Goal: Transaction & Acquisition: Book appointment/travel/reservation

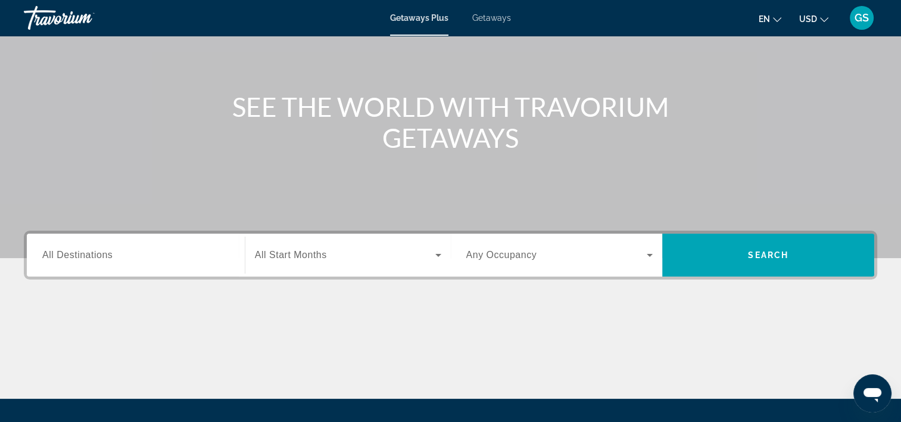
scroll to position [119, 0]
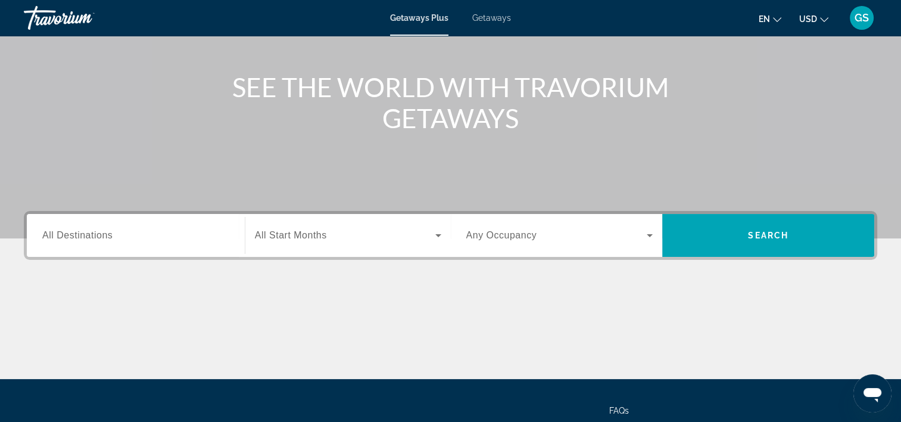
click at [154, 234] on input "Destination All Destinations" at bounding box center [135, 236] width 187 height 14
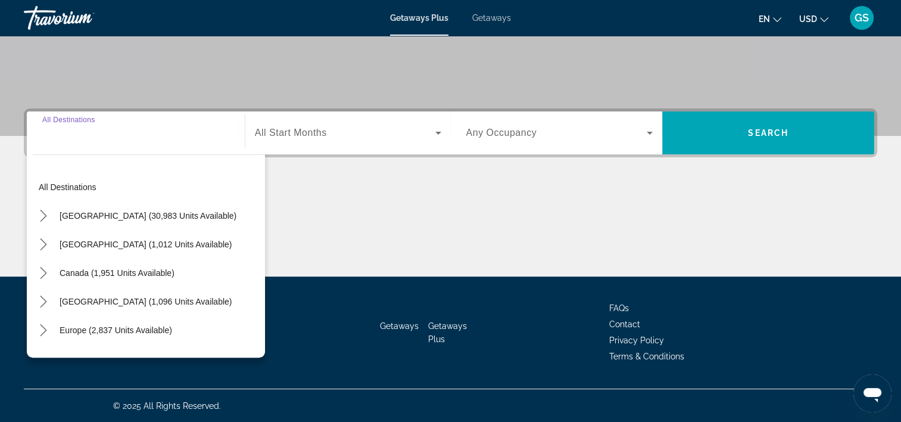
scroll to position [222, 0]
click at [46, 244] on icon "Toggle Mexico (1,012 units available) submenu" at bounding box center [44, 244] width 12 height 12
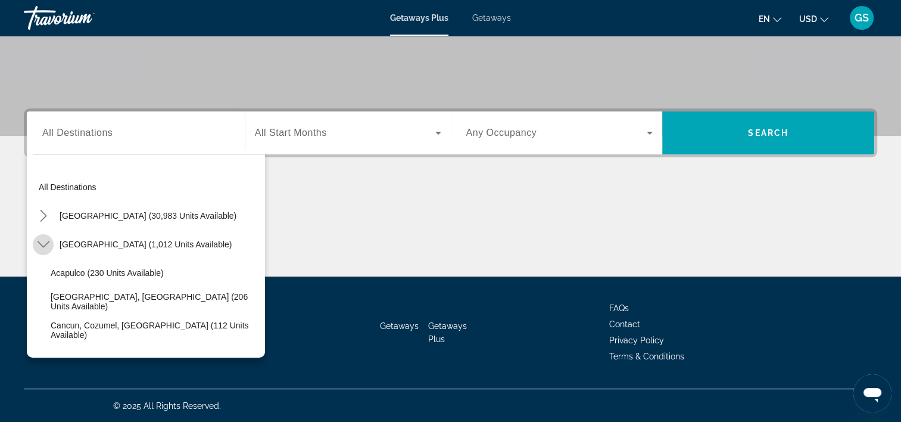
scroll to position [63, 0]
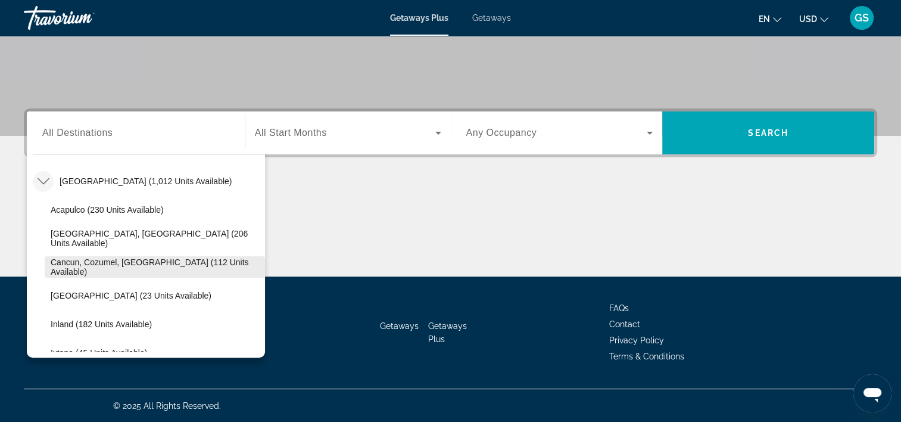
click at [104, 265] on span "Cancun, Cozumel, Riviera Maya (112 units available)" at bounding box center [155, 266] width 208 height 19
type input "**********"
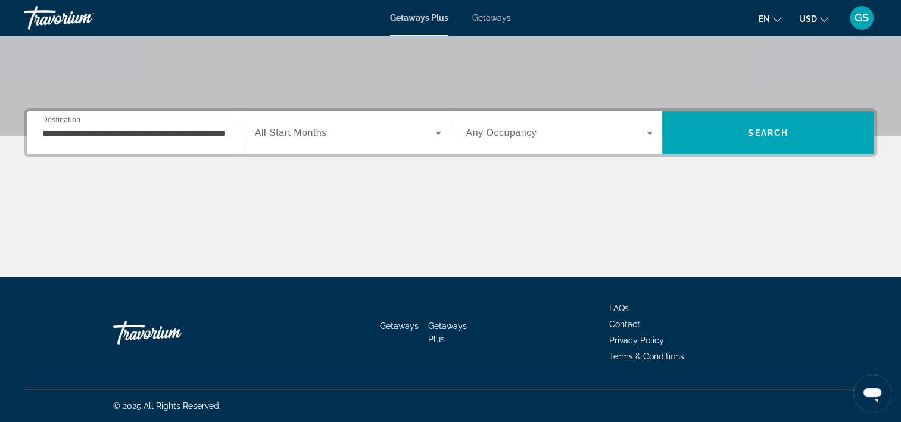
click at [381, 147] on div "Search widget" at bounding box center [348, 132] width 186 height 33
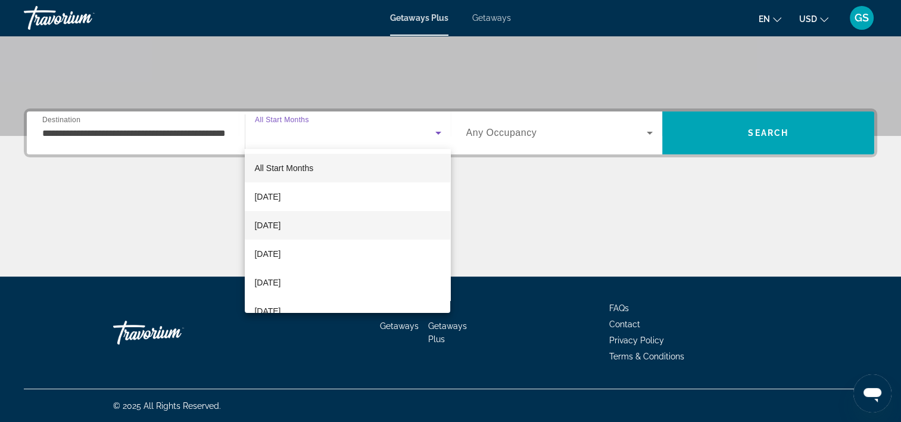
click at [343, 221] on mat-option "November 2025" at bounding box center [348, 225] width 206 height 29
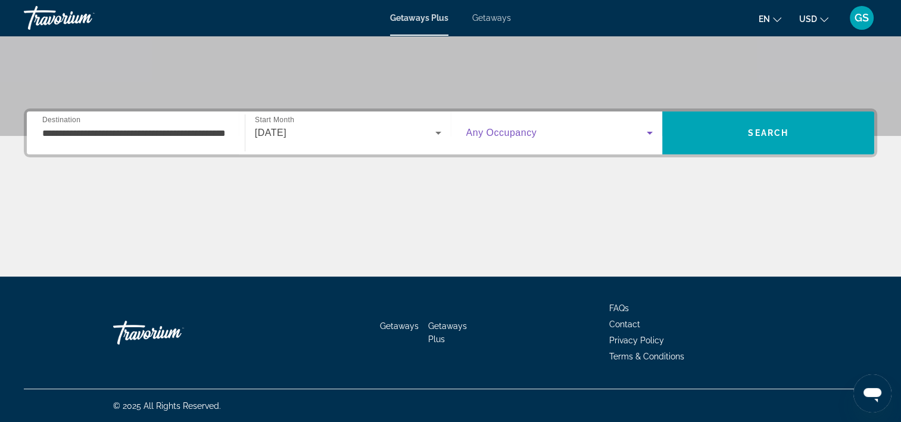
click at [579, 133] on span "Search widget" at bounding box center [556, 133] width 181 height 14
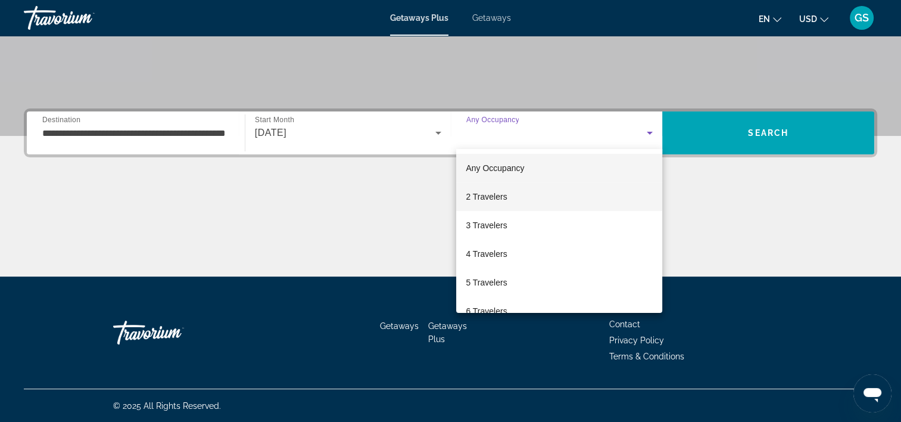
click at [565, 203] on mat-option "2 Travelers" at bounding box center [559, 196] width 206 height 29
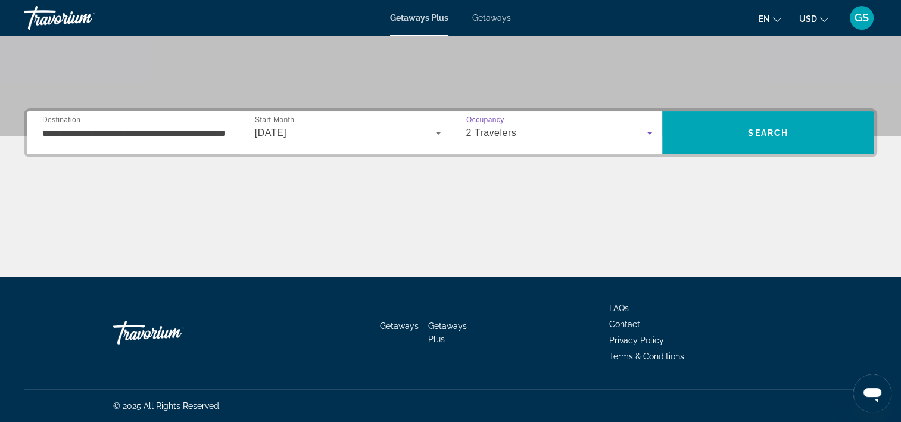
click at [498, 17] on span "Getaways" at bounding box center [491, 18] width 39 height 10
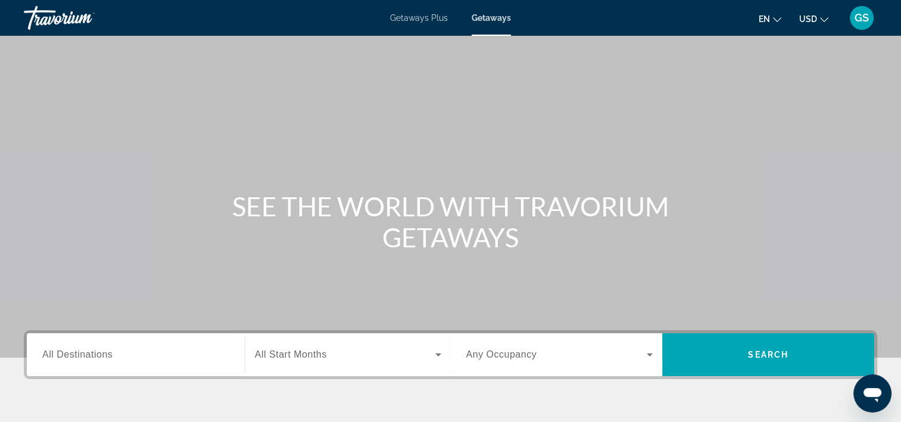
click at [817, 21] on button "USD USD ($) MXN (Mex$) CAD (Can$) GBP (£) EUR (€) AUD (A$) NZD (NZ$) CNY (CN¥)" at bounding box center [813, 18] width 29 height 17
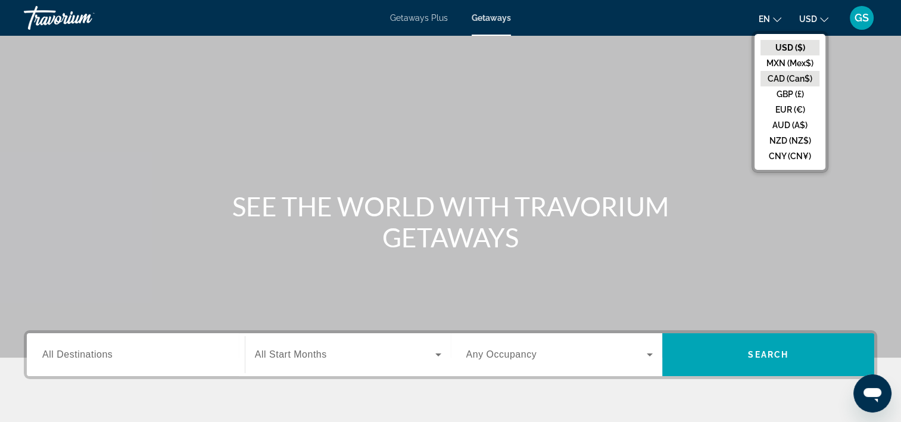
click at [801, 84] on button "CAD (Can$)" at bounding box center [790, 78] width 59 height 15
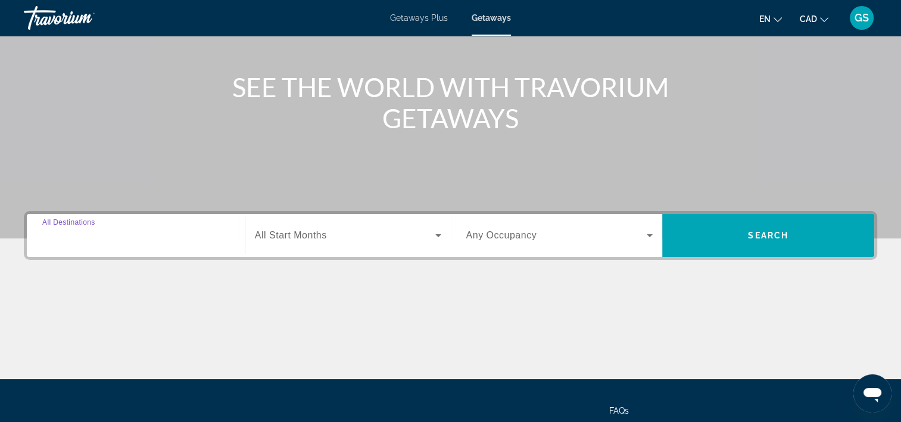
click at [132, 232] on input "Destination All Destinations" at bounding box center [135, 236] width 187 height 14
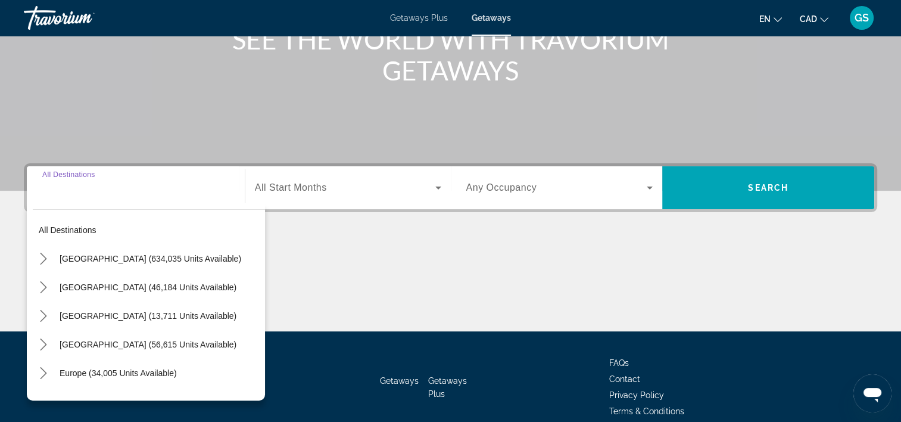
scroll to position [222, 0]
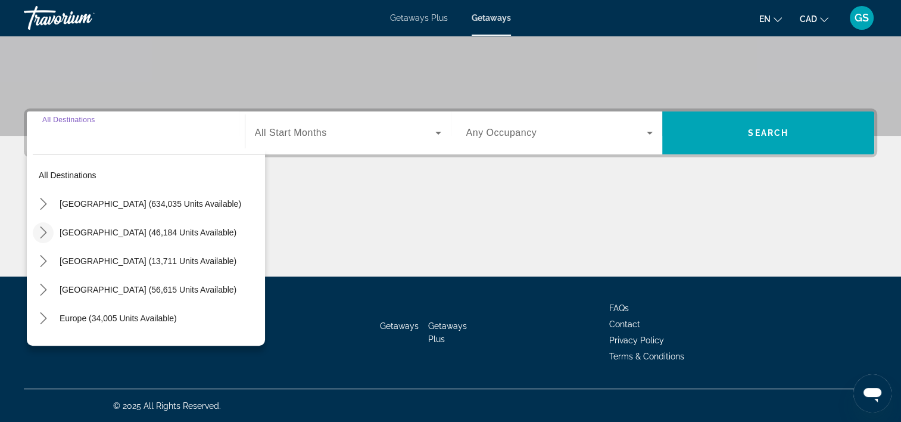
click at [41, 232] on icon "Toggle Mexico (46,184 units available) submenu" at bounding box center [44, 232] width 12 height 12
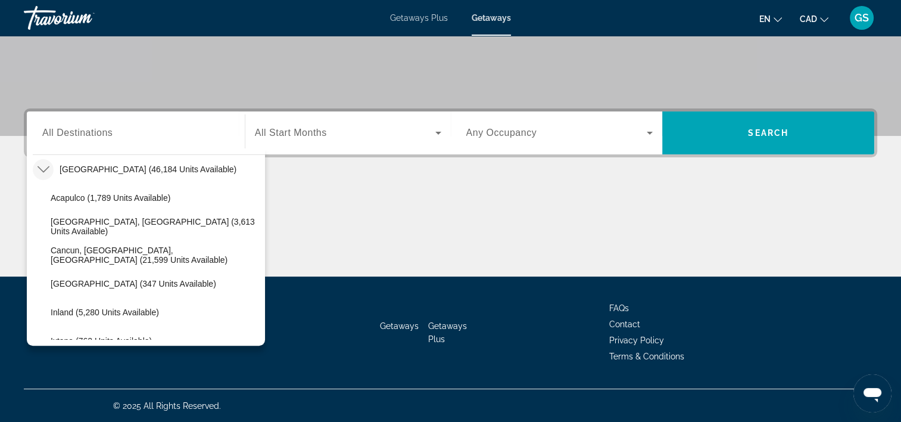
click at [111, 255] on span "Cancun, Cozumel, Riviera Maya (21,599 units available)" at bounding box center [155, 254] width 208 height 19
type input "**********"
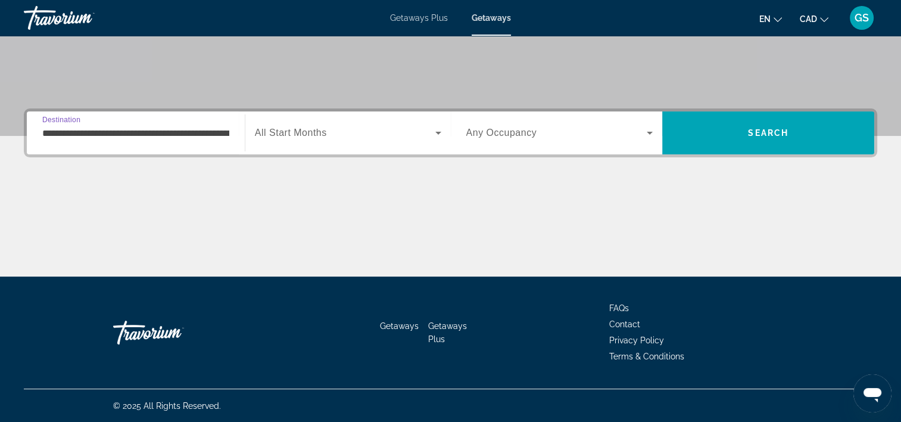
click at [397, 128] on span "Search widget" at bounding box center [345, 133] width 180 height 14
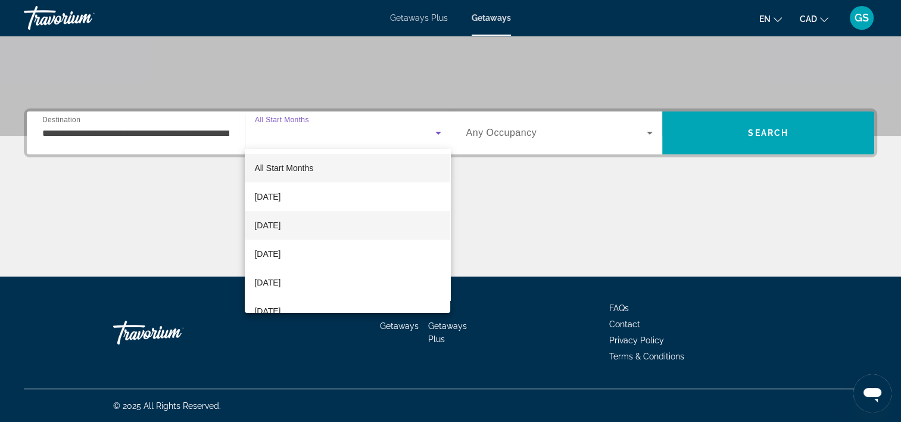
click at [281, 228] on span "November 2025" at bounding box center [267, 225] width 26 height 14
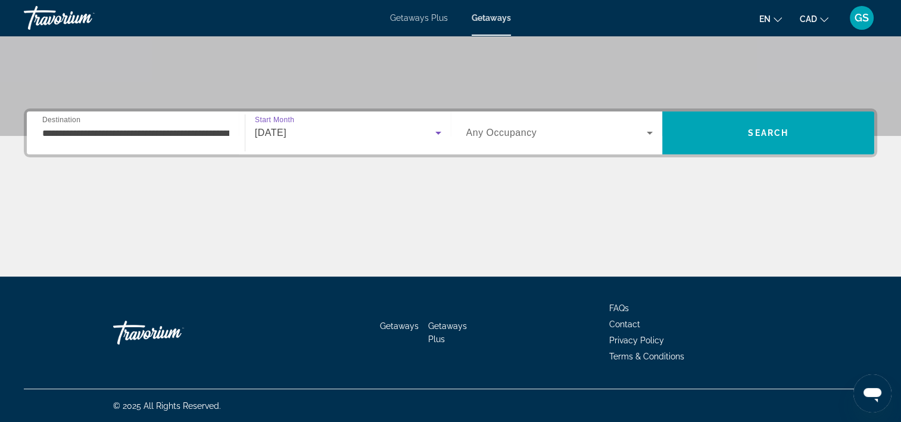
click at [511, 133] on span "Any Occupancy" at bounding box center [501, 132] width 71 height 10
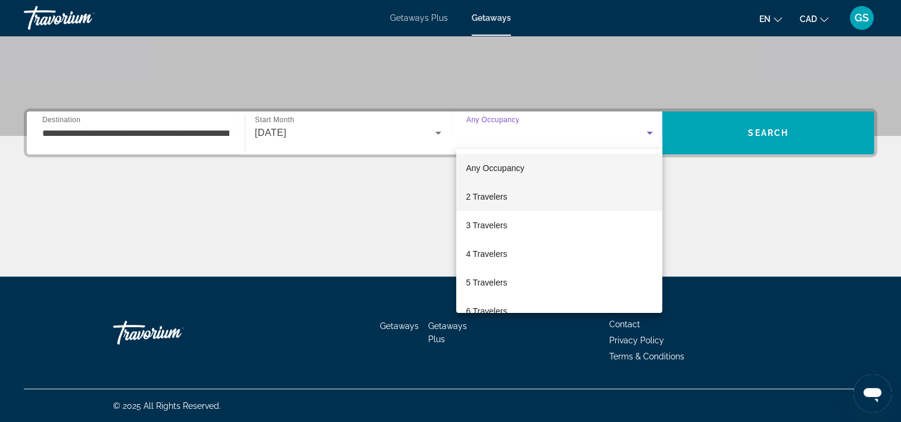
click at [506, 192] on mat-option "2 Travelers" at bounding box center [559, 196] width 206 height 29
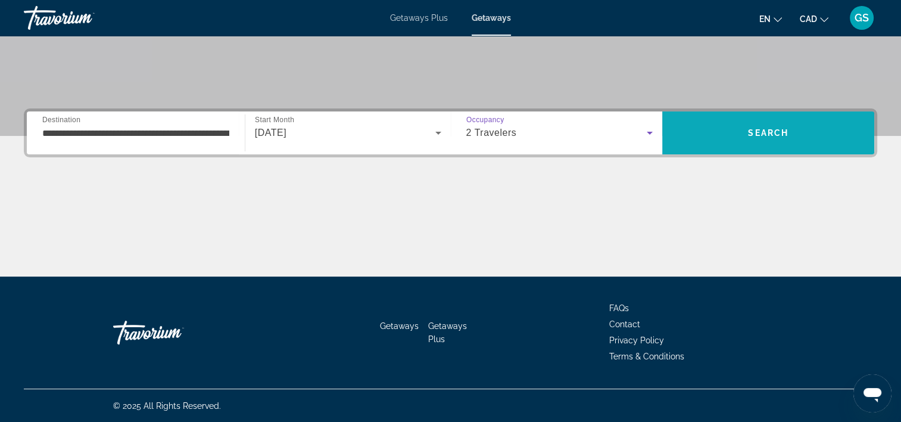
click at [702, 138] on span "Search" at bounding box center [768, 133] width 212 height 29
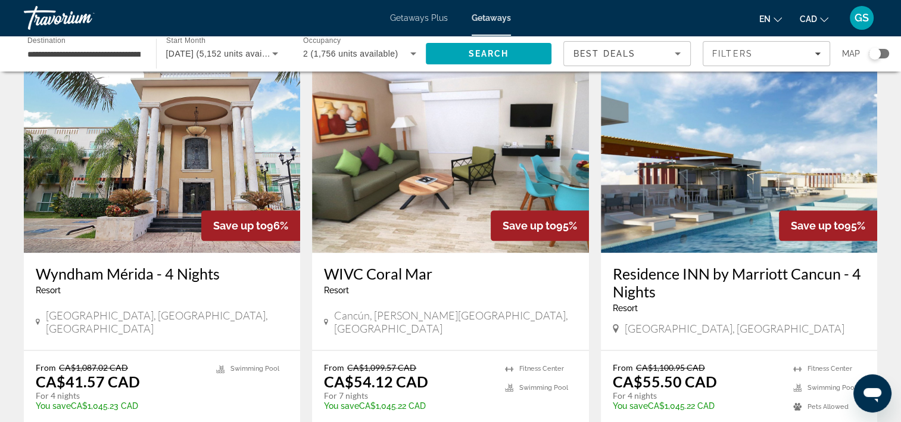
scroll to position [1430, 0]
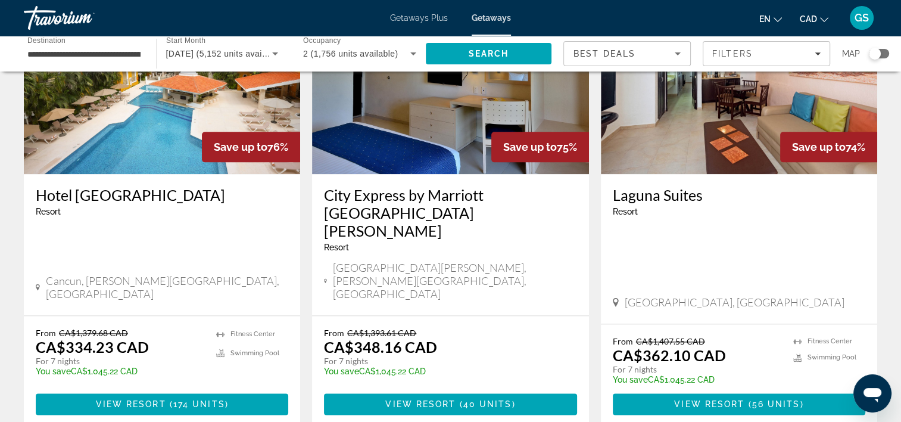
scroll to position [1558, 0]
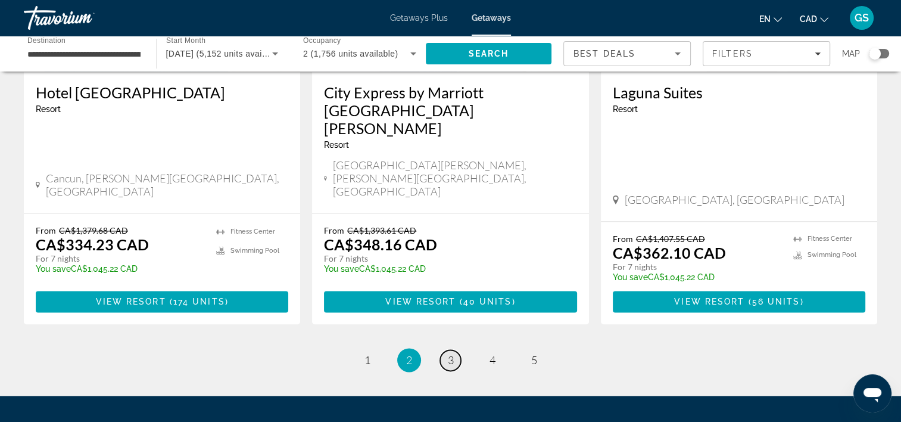
click at [448, 353] on span "3" at bounding box center [451, 359] width 6 height 13
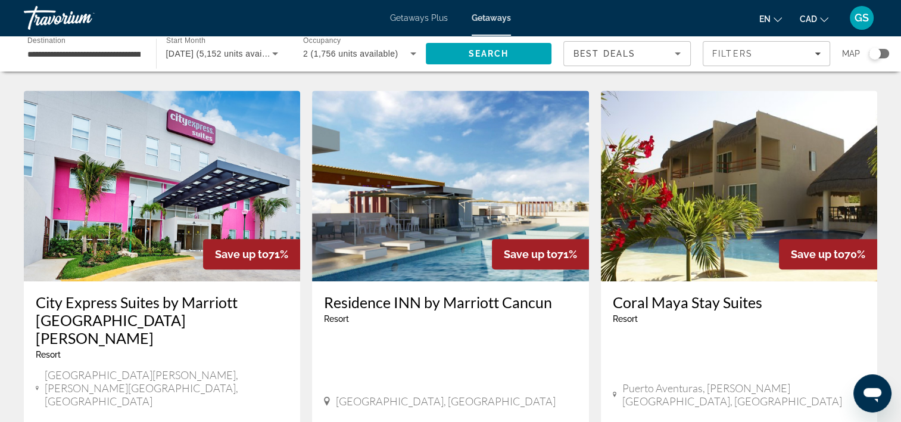
scroll to position [536, 0]
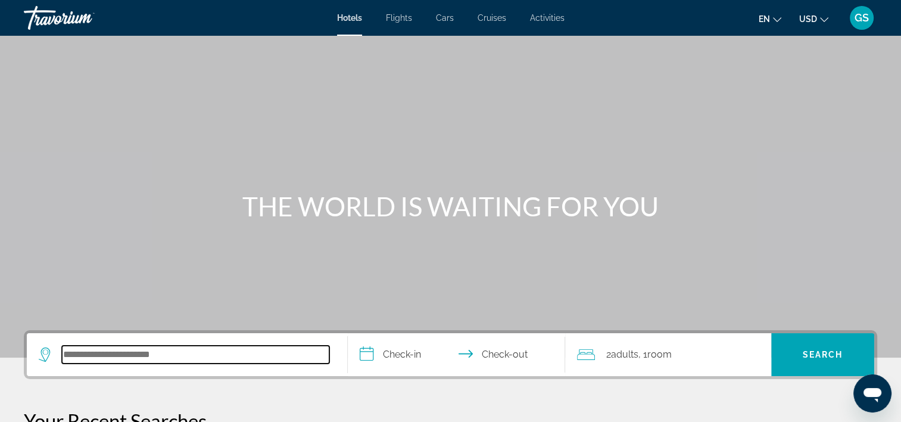
click at [206, 358] on input "Search hotel destination" at bounding box center [195, 354] width 267 height 18
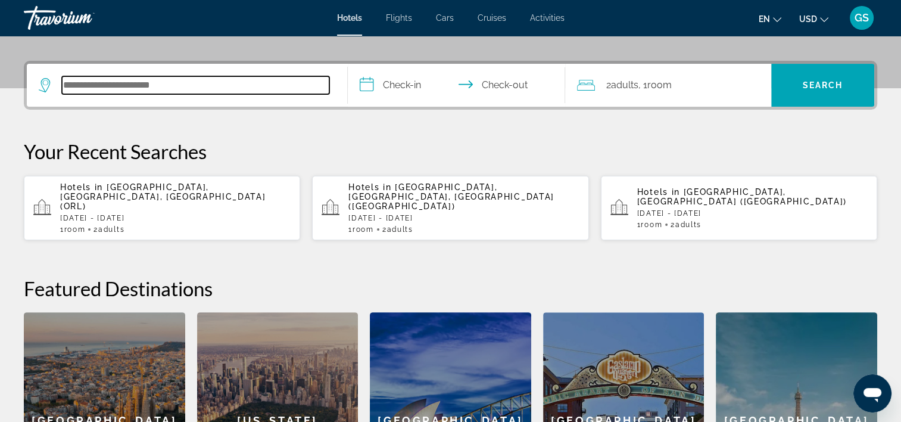
scroll to position [291, 0]
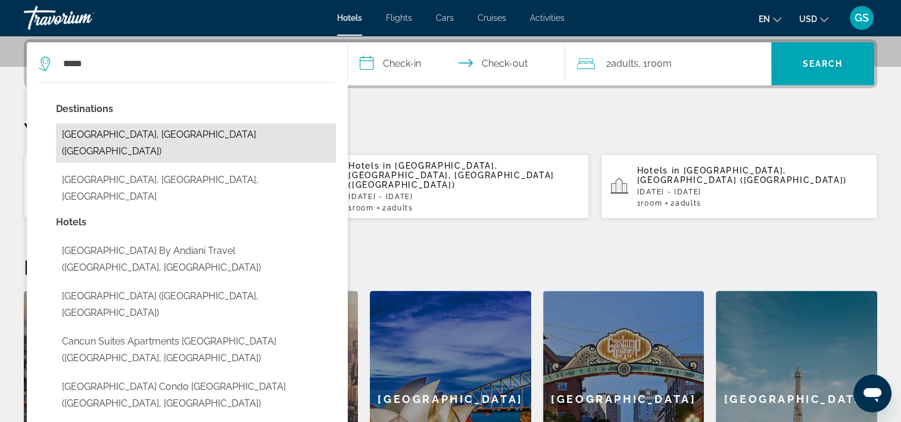
click at [88, 135] on button "[GEOGRAPHIC_DATA], [GEOGRAPHIC_DATA] ([GEOGRAPHIC_DATA])" at bounding box center [196, 142] width 280 height 39
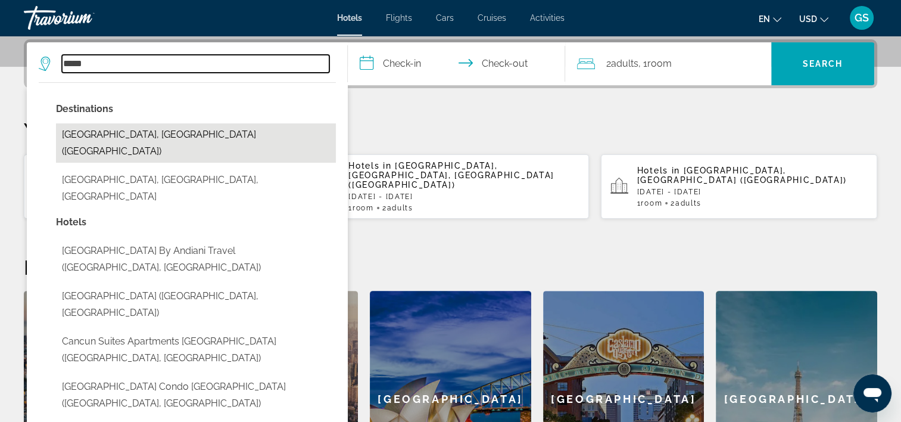
type input "**********"
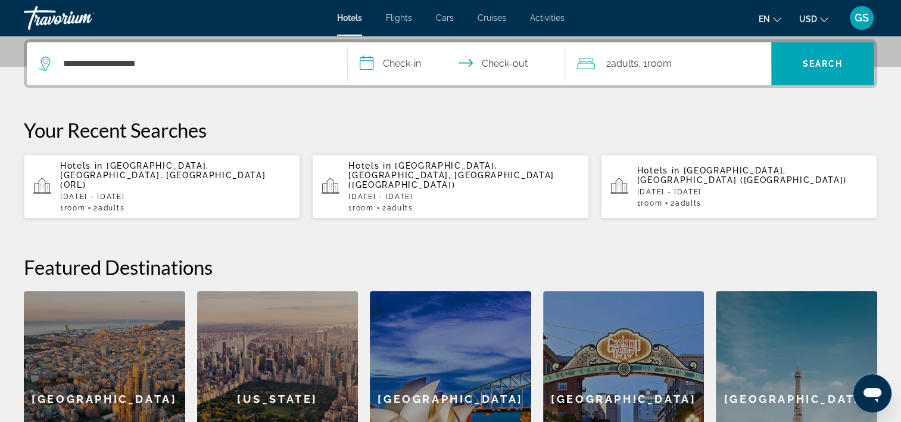
click at [413, 61] on input "**********" at bounding box center [459, 65] width 223 height 46
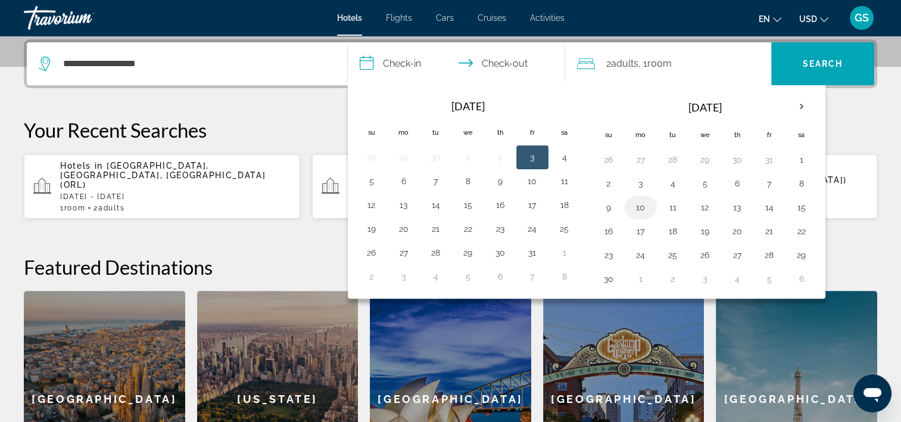
click at [639, 207] on button "10" at bounding box center [640, 207] width 19 height 17
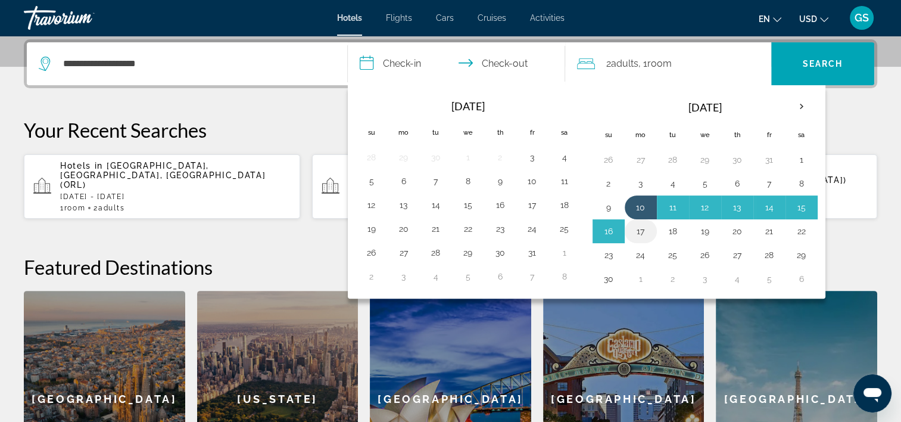
click at [643, 231] on button "17" at bounding box center [640, 231] width 19 height 17
type input "**********"
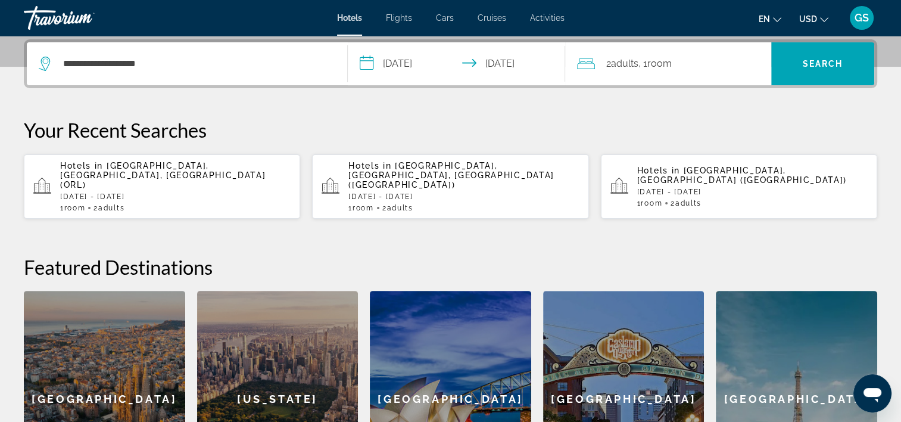
click at [820, 14] on mat-icon "Change currency" at bounding box center [824, 18] width 8 height 8
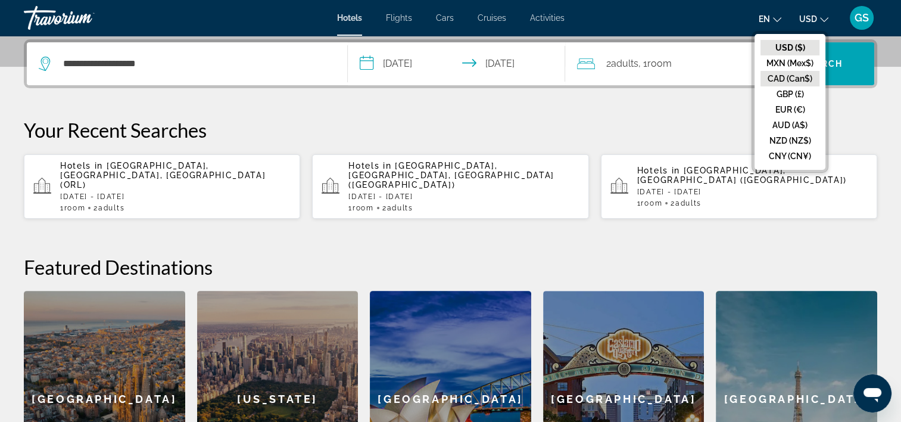
click at [805, 85] on button "CAD (Can$)" at bounding box center [790, 78] width 59 height 15
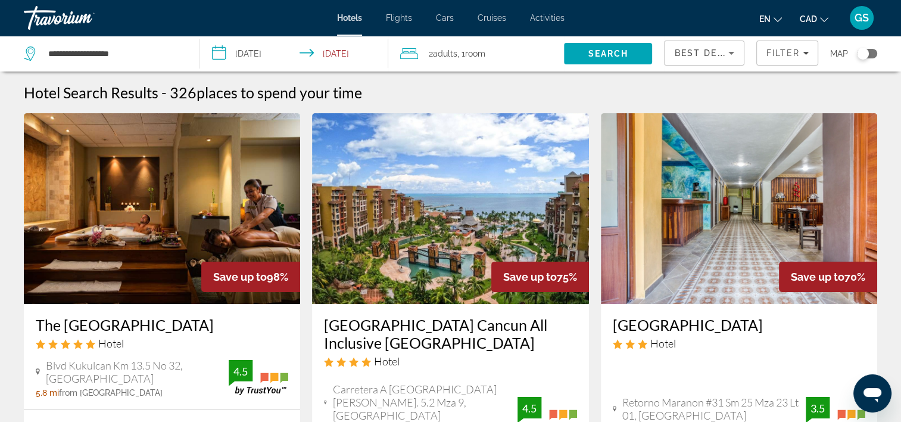
click at [157, 326] on h3 "The [GEOGRAPHIC_DATA]" at bounding box center [162, 325] width 253 height 18
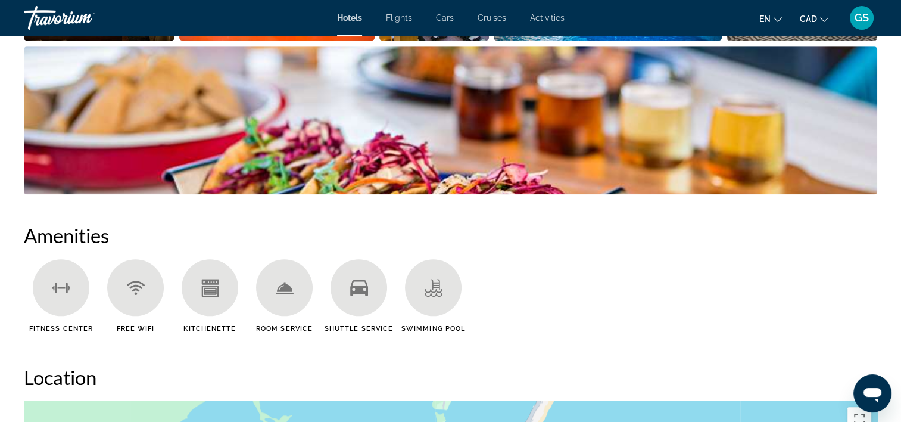
scroll to position [834, 0]
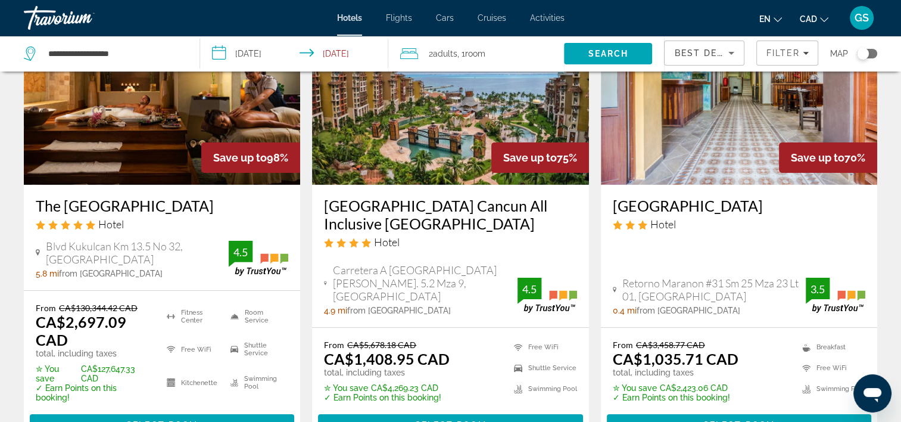
scroll to position [60, 0]
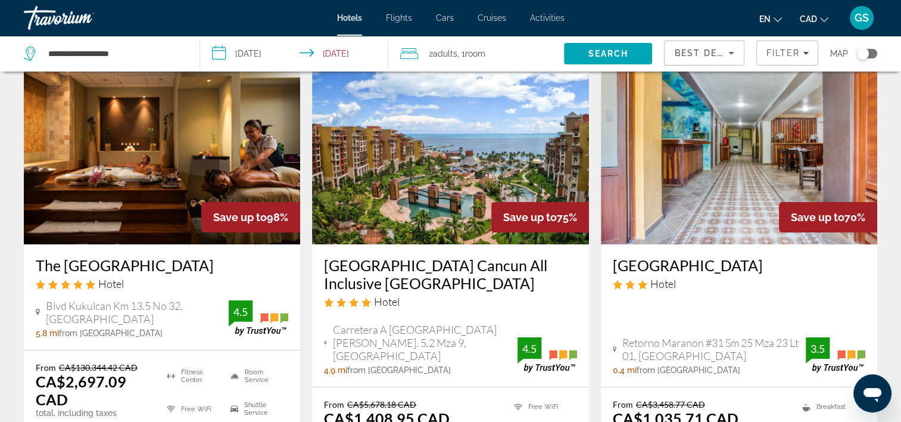
click at [415, 269] on h3 "[GEOGRAPHIC_DATA] Cancun All Inclusive [GEOGRAPHIC_DATA]" at bounding box center [450, 274] width 253 height 36
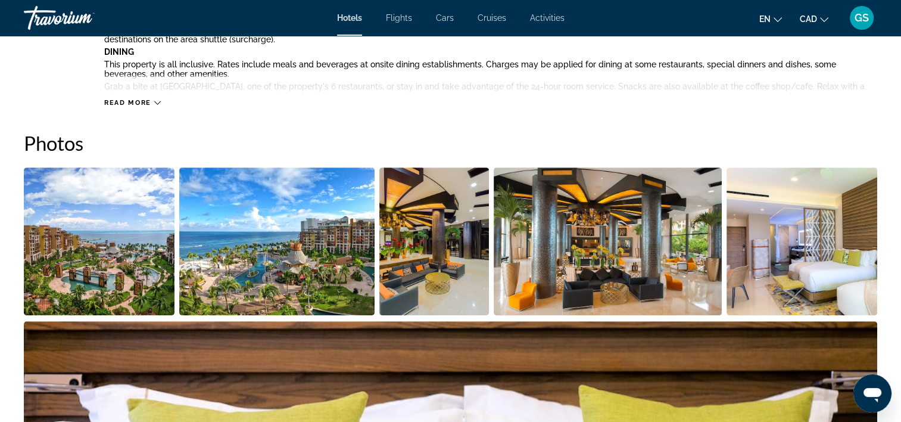
scroll to position [536, 0]
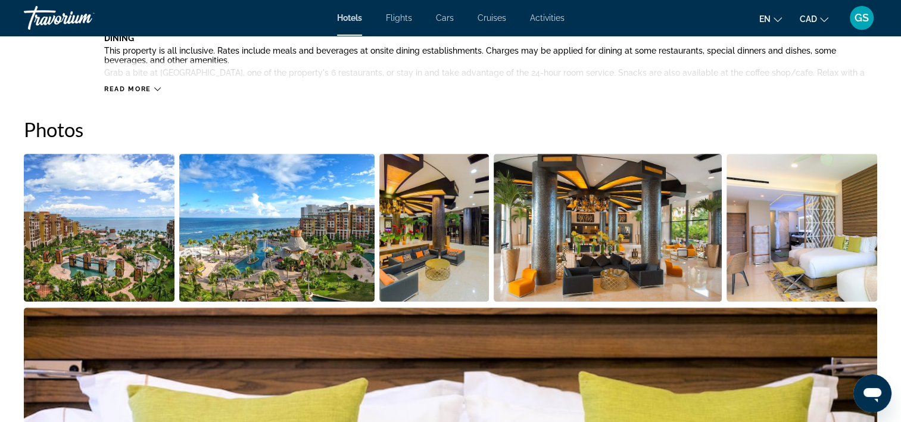
click at [791, 247] on img "Open full-screen image slider" at bounding box center [802, 228] width 151 height 148
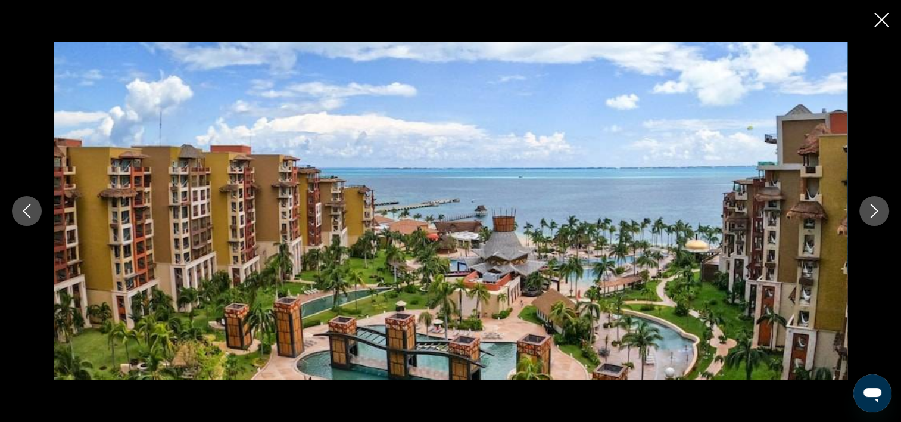
click at [871, 215] on icon "Next image" at bounding box center [874, 211] width 14 height 14
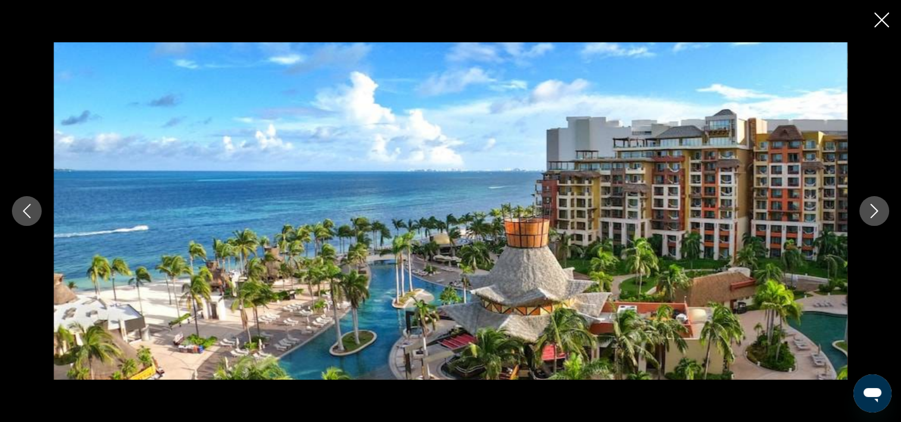
click at [874, 212] on icon "Next image" at bounding box center [874, 211] width 14 height 14
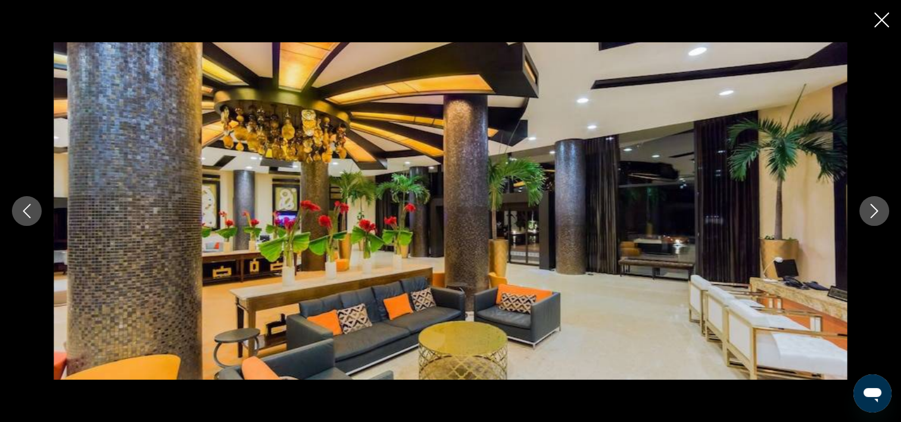
click at [871, 214] on icon "Next image" at bounding box center [874, 211] width 14 height 14
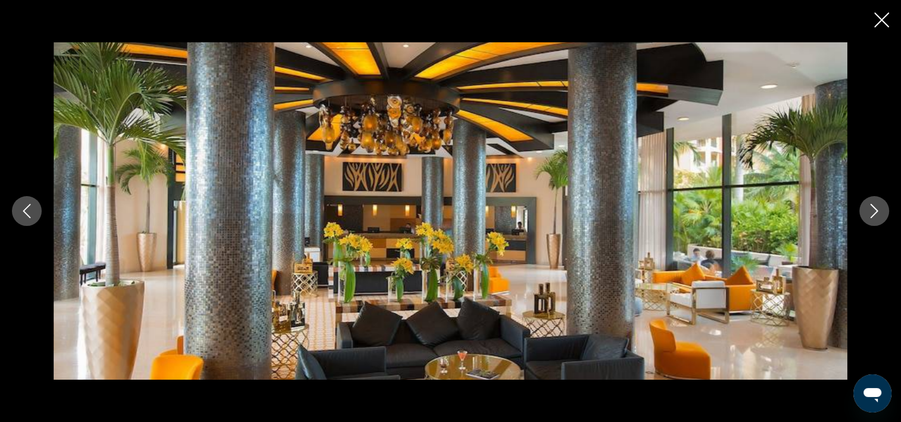
click at [871, 214] on icon "Next image" at bounding box center [874, 211] width 14 height 14
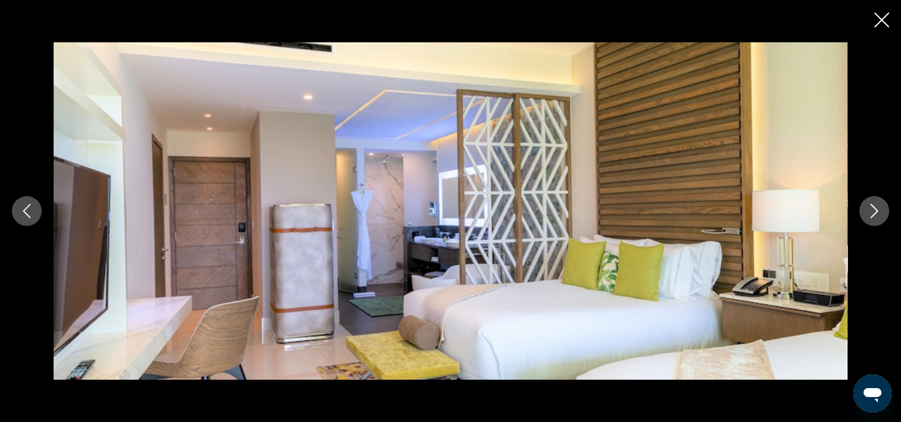
click at [871, 217] on icon "Next image" at bounding box center [875, 211] width 8 height 14
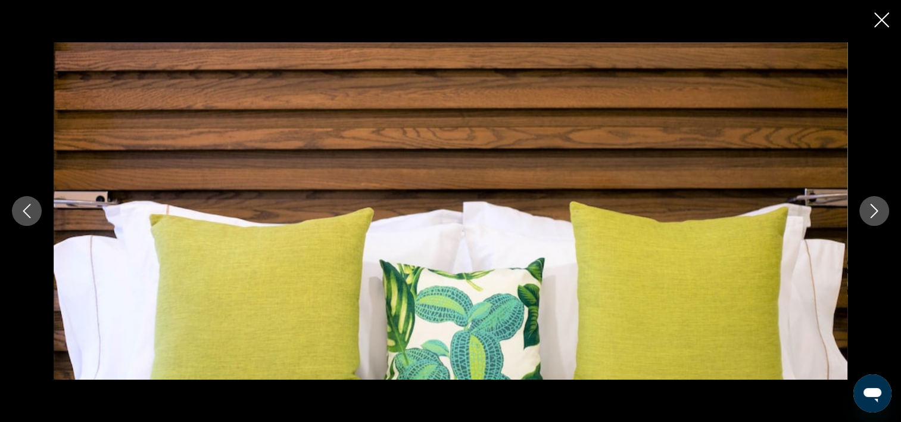
click at [874, 214] on icon "Next image" at bounding box center [874, 211] width 14 height 14
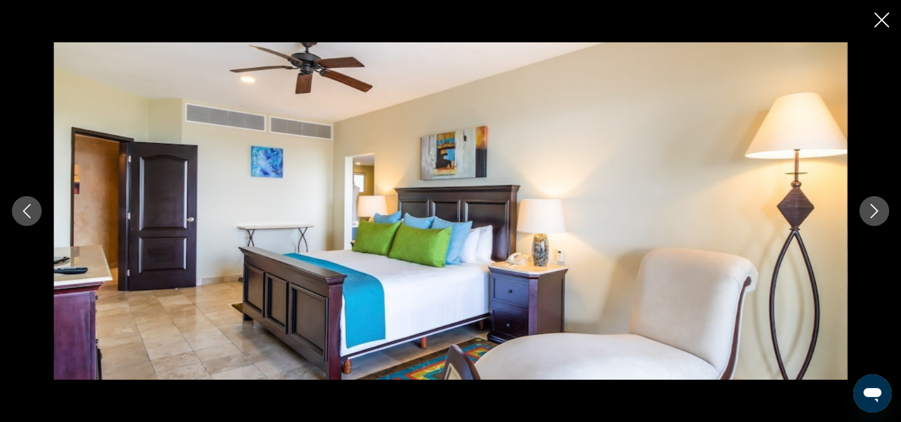
click at [885, 24] on icon "Close slideshow" at bounding box center [881, 20] width 15 height 15
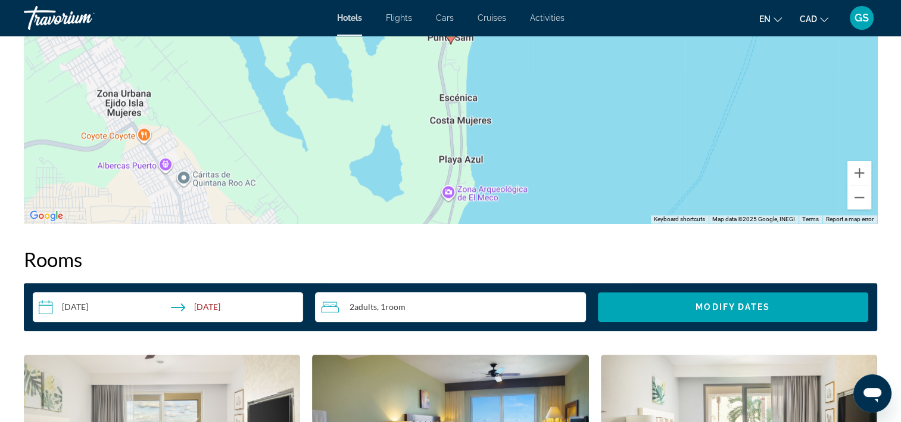
scroll to position [1251, 0]
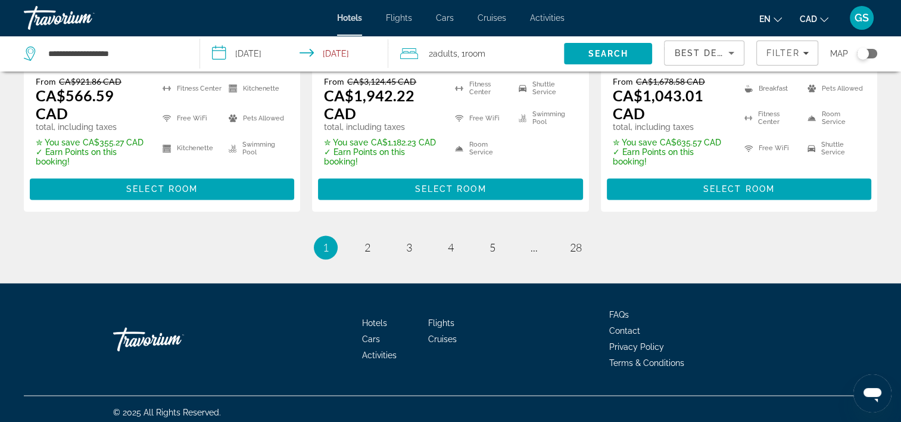
scroll to position [1830, 0]
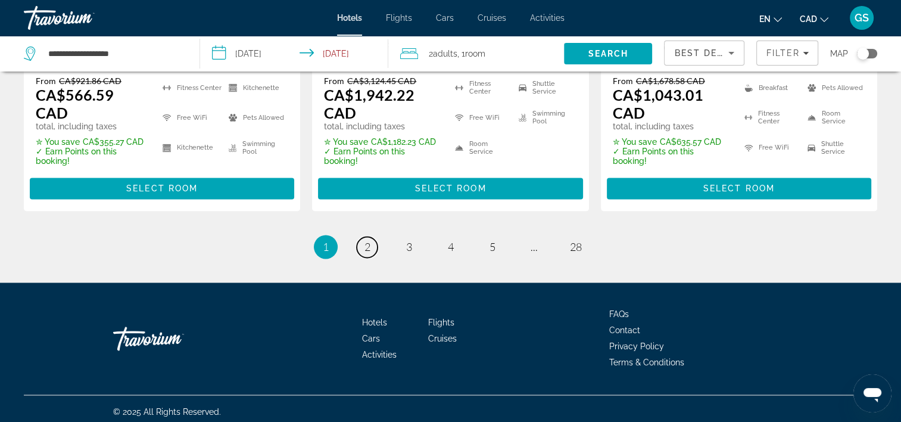
click at [372, 242] on link "page 2" at bounding box center [367, 246] width 21 height 21
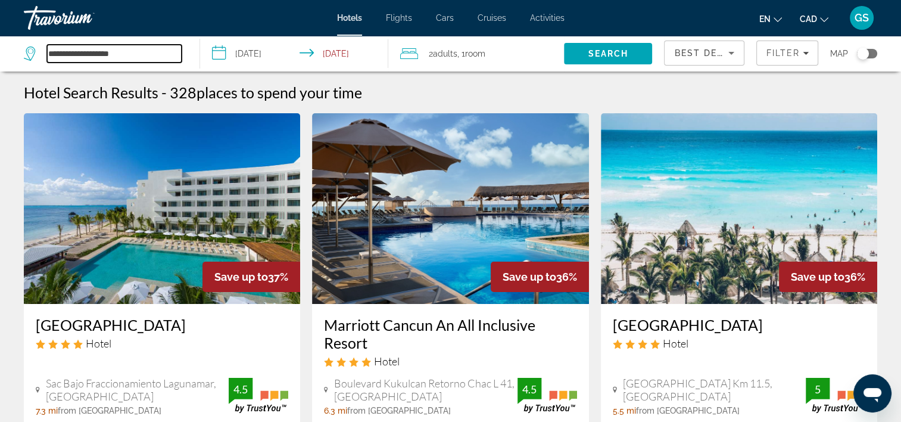
click at [155, 52] on input "**********" at bounding box center [114, 54] width 135 height 18
type input "*"
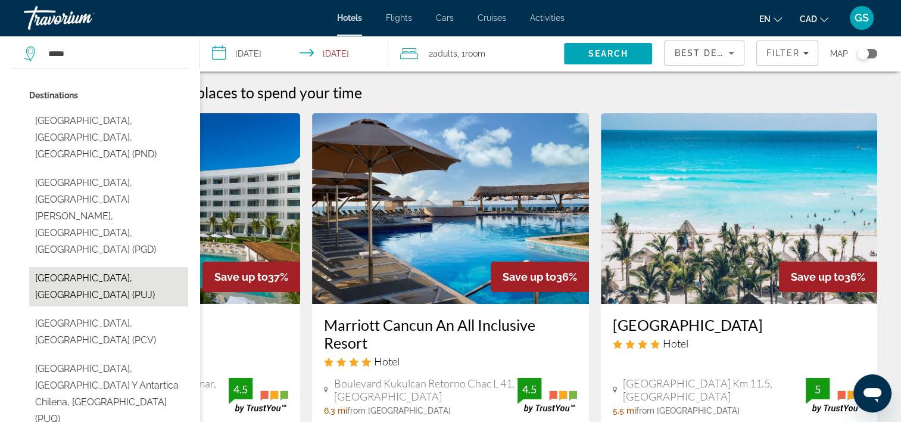
click at [101, 267] on button "[GEOGRAPHIC_DATA], [GEOGRAPHIC_DATA] (PUJ)" at bounding box center [108, 286] width 159 height 39
type input "**********"
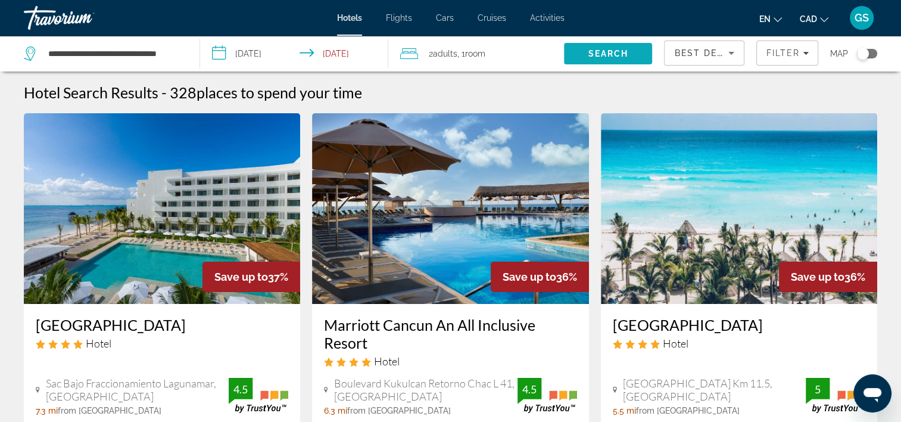
click at [622, 55] on span "Search" at bounding box center [609, 54] width 41 height 10
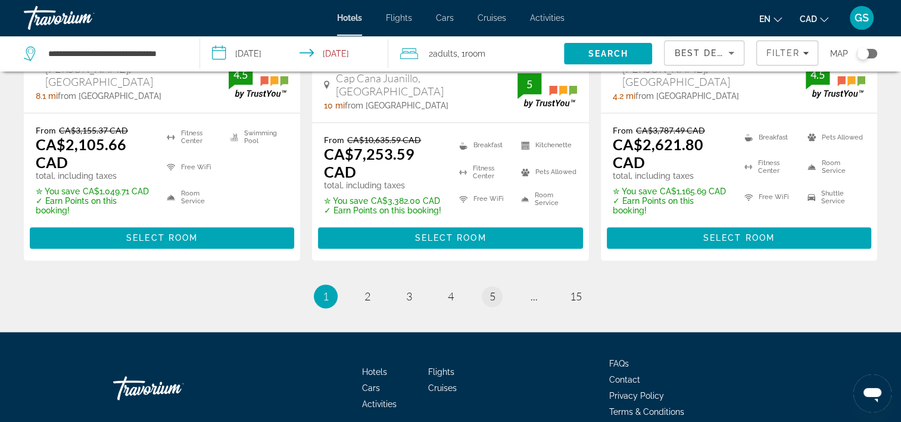
scroll to position [1787, 0]
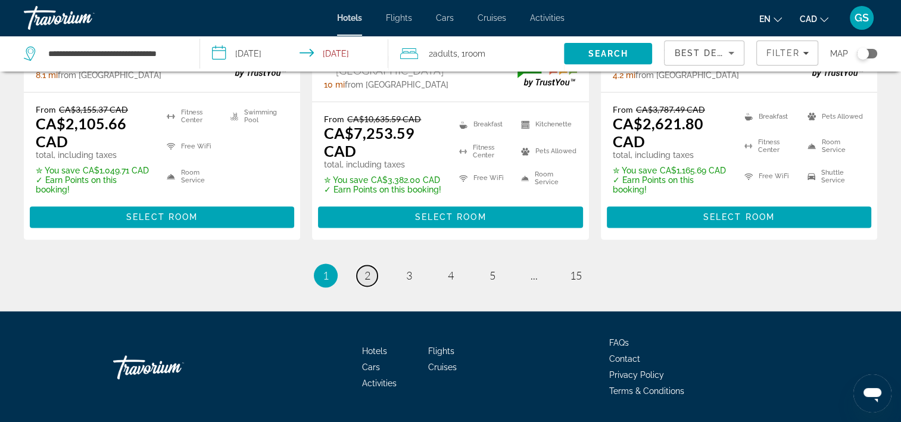
click at [365, 269] on span "2" at bounding box center [368, 275] width 6 height 13
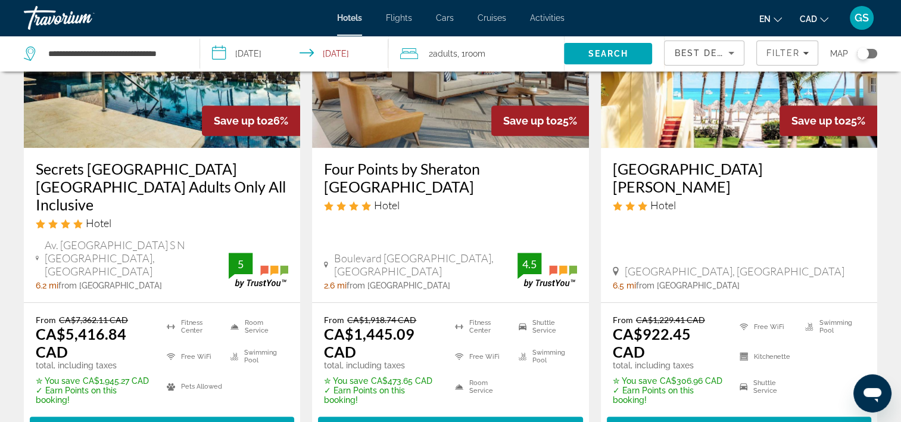
scroll to position [655, 0]
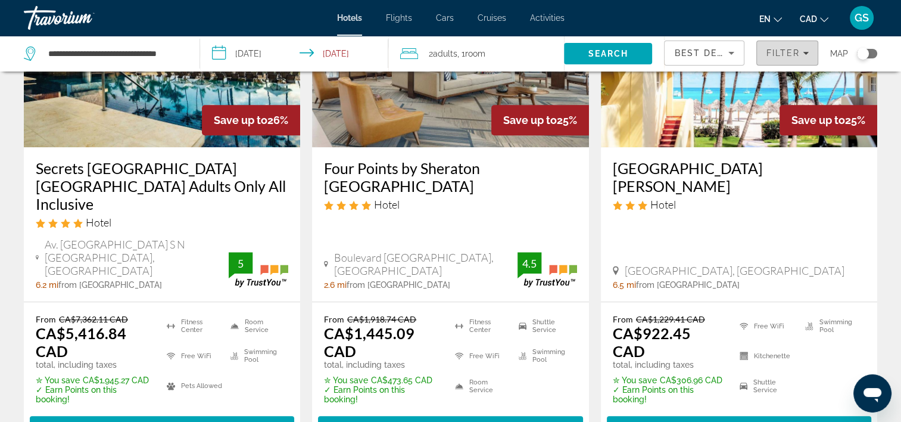
click at [774, 55] on span "Filter" at bounding box center [783, 53] width 34 height 10
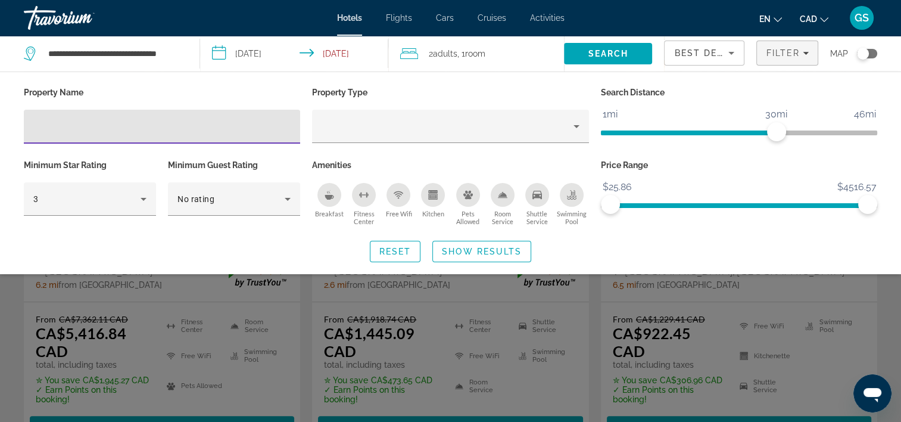
click at [709, 54] on span "Best Deals" at bounding box center [705, 53] width 62 height 10
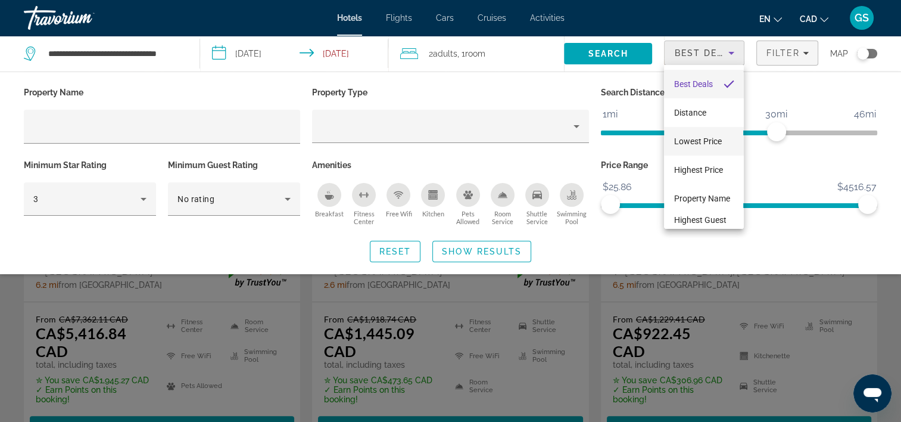
click at [704, 147] on span "Lowest Price" at bounding box center [698, 141] width 48 height 14
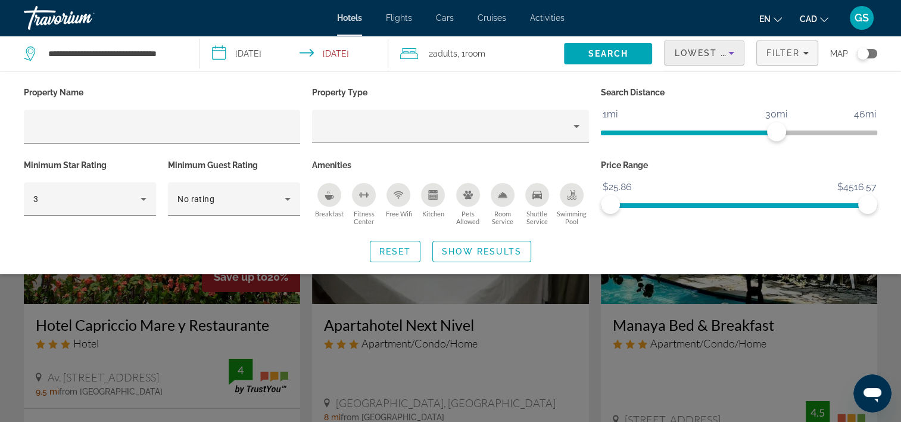
click at [699, 283] on div "Search widget" at bounding box center [450, 300] width 901 height 243
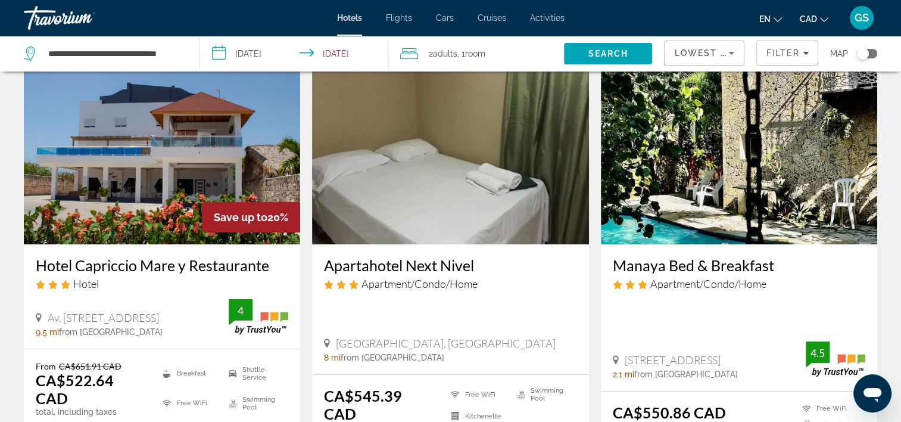
scroll to position [119, 0]
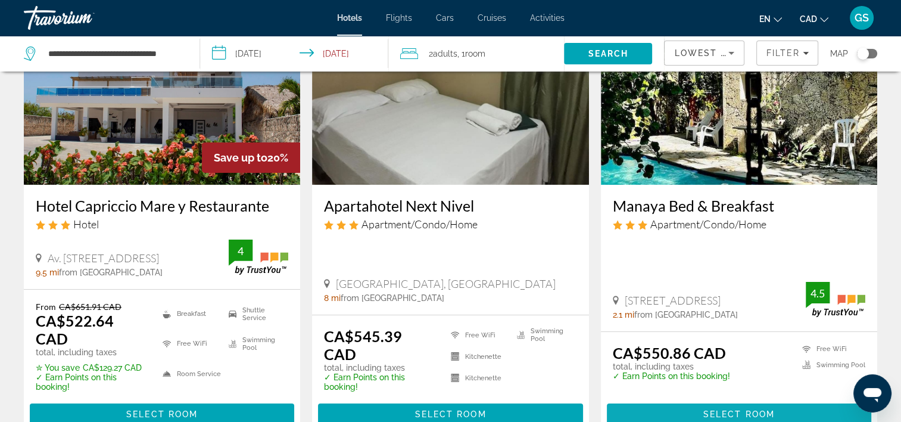
click at [708, 400] on span "Main content" at bounding box center [739, 414] width 264 height 29
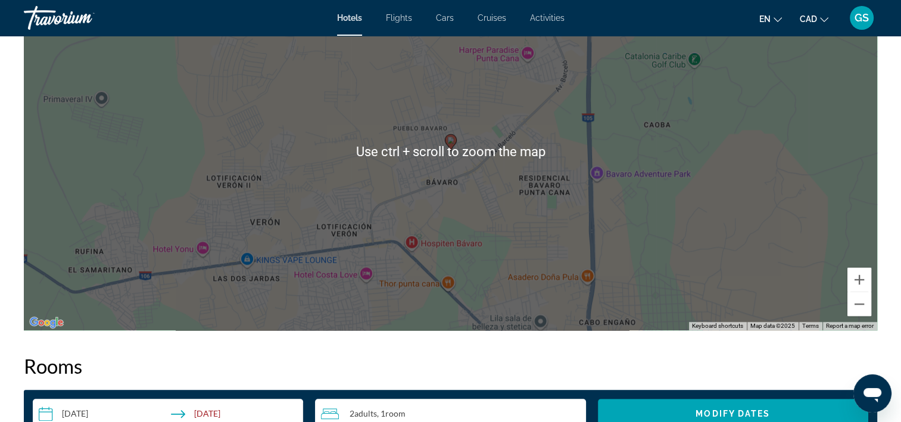
scroll to position [1191, 0]
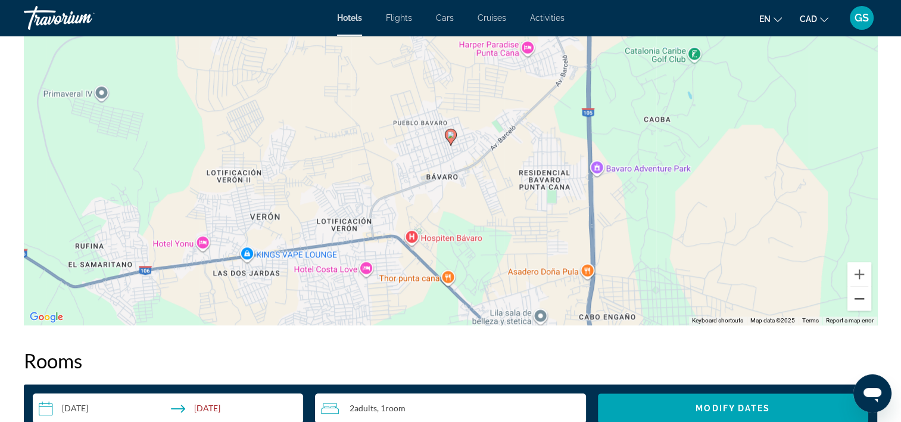
click at [855, 296] on button "Zoom out" at bounding box center [860, 299] width 24 height 24
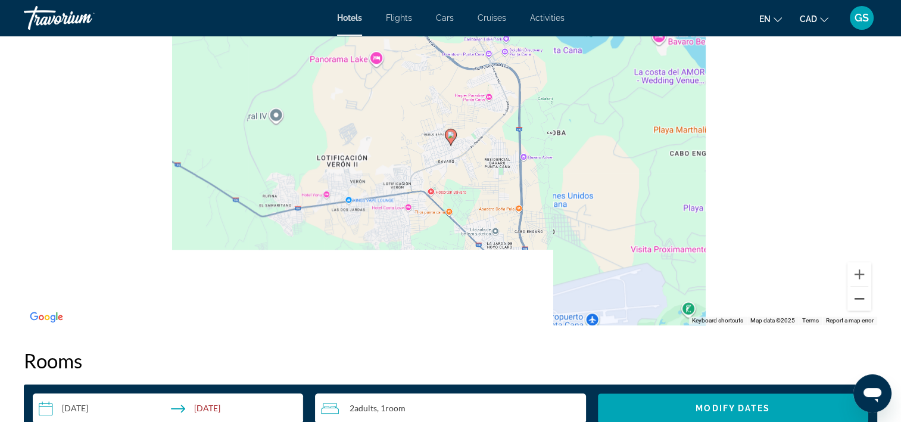
click at [855, 296] on button "Zoom out" at bounding box center [860, 299] width 24 height 24
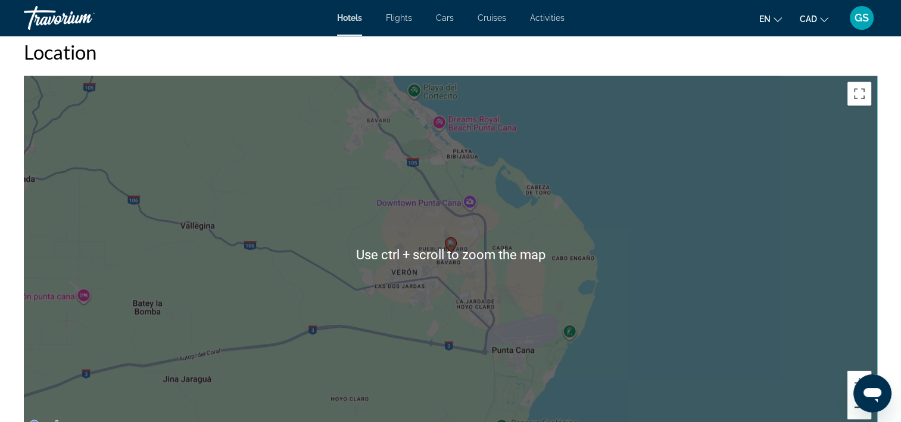
scroll to position [1072, 0]
